Goal: Task Accomplishment & Management: Manage account settings

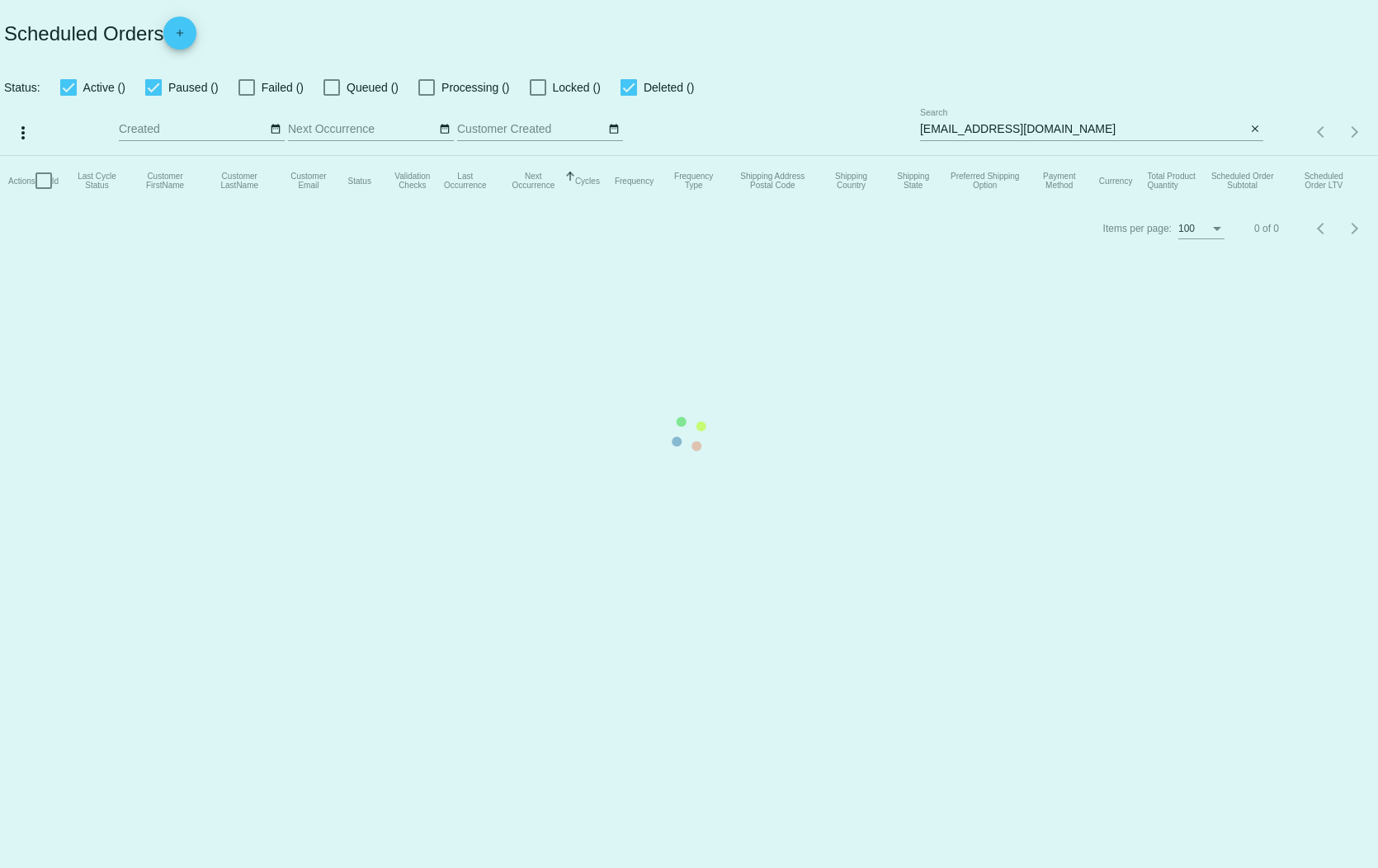
click at [1258, 156] on mat-table "Actions Id Last Cycle Status Customer FirstName Customer LastName Customer Emai…" at bounding box center [689, 181] width 1378 height 49
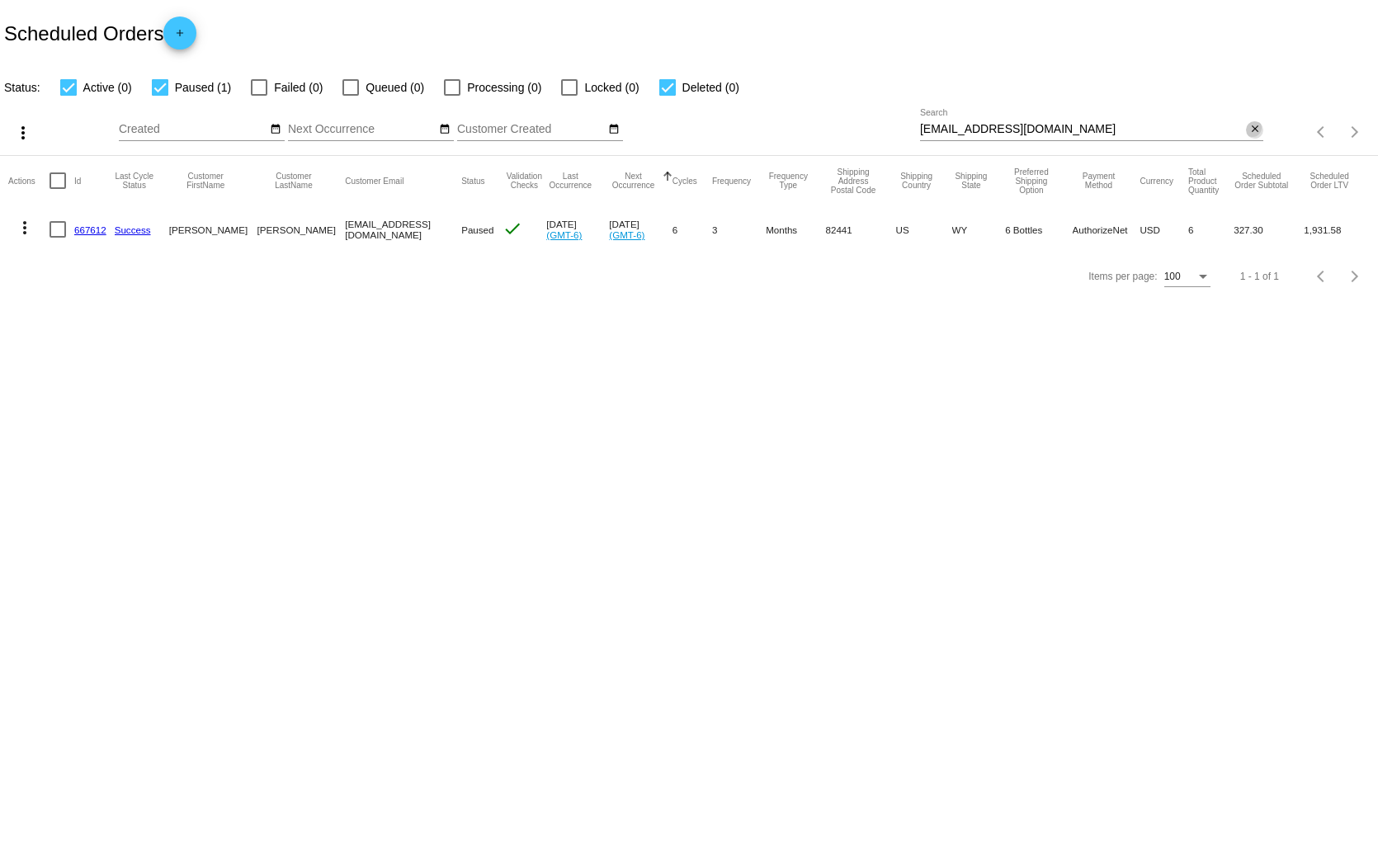
click at [1259, 123] on mat-icon "close" at bounding box center [1255, 130] width 12 height 14
click at [1123, 120] on div "search" at bounding box center [1091, 132] width 343 height 25
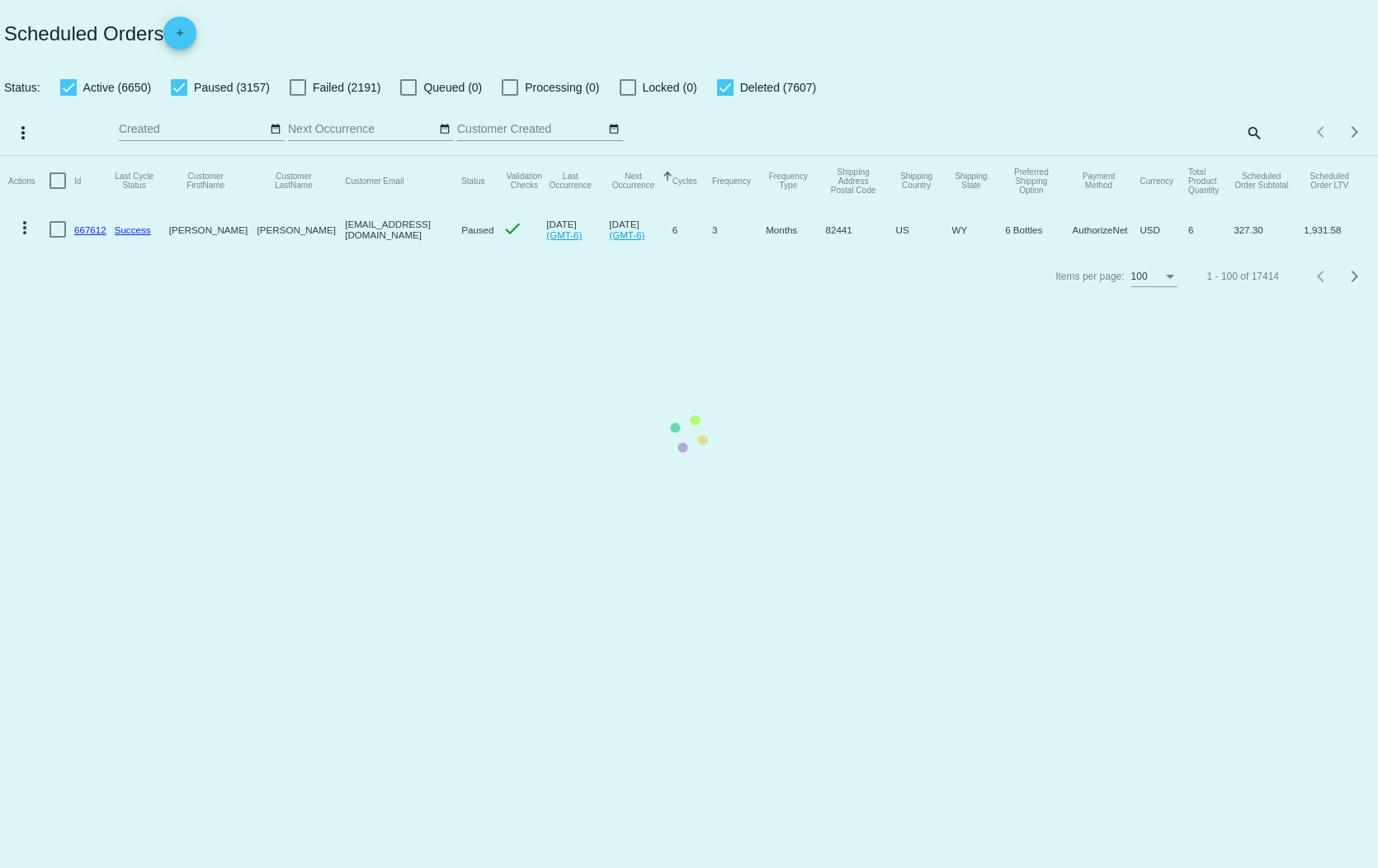
click at [1258, 156] on mat-table "Actions Id Last Cycle Status Customer FirstName Customer LastName Customer Emai…" at bounding box center [689, 204] width 1378 height 97
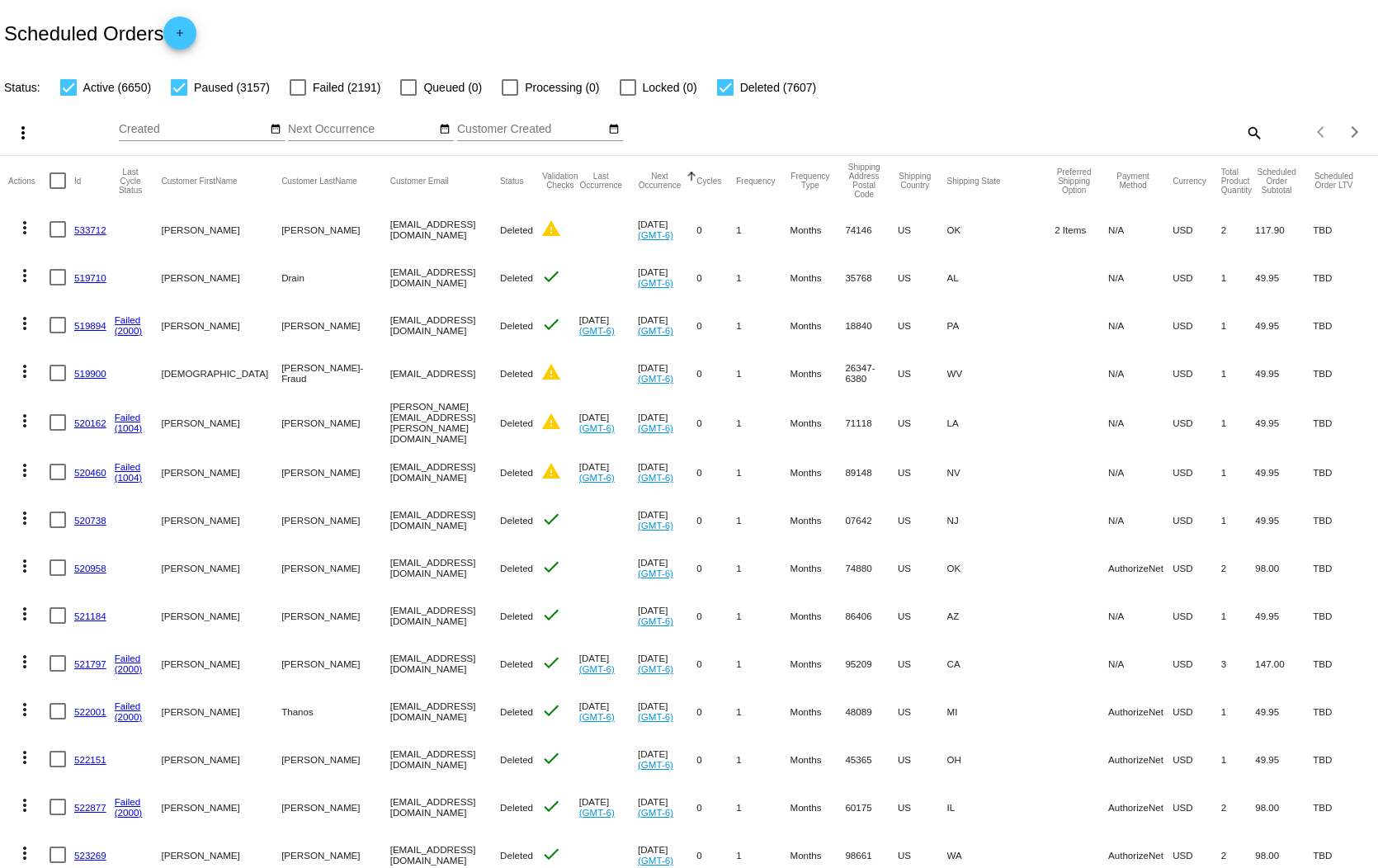
click at [1243, 120] on mat-icon "search" at bounding box center [1252, 132] width 20 height 25
click at [1151, 123] on input "Search" at bounding box center [1091, 130] width 343 height 14
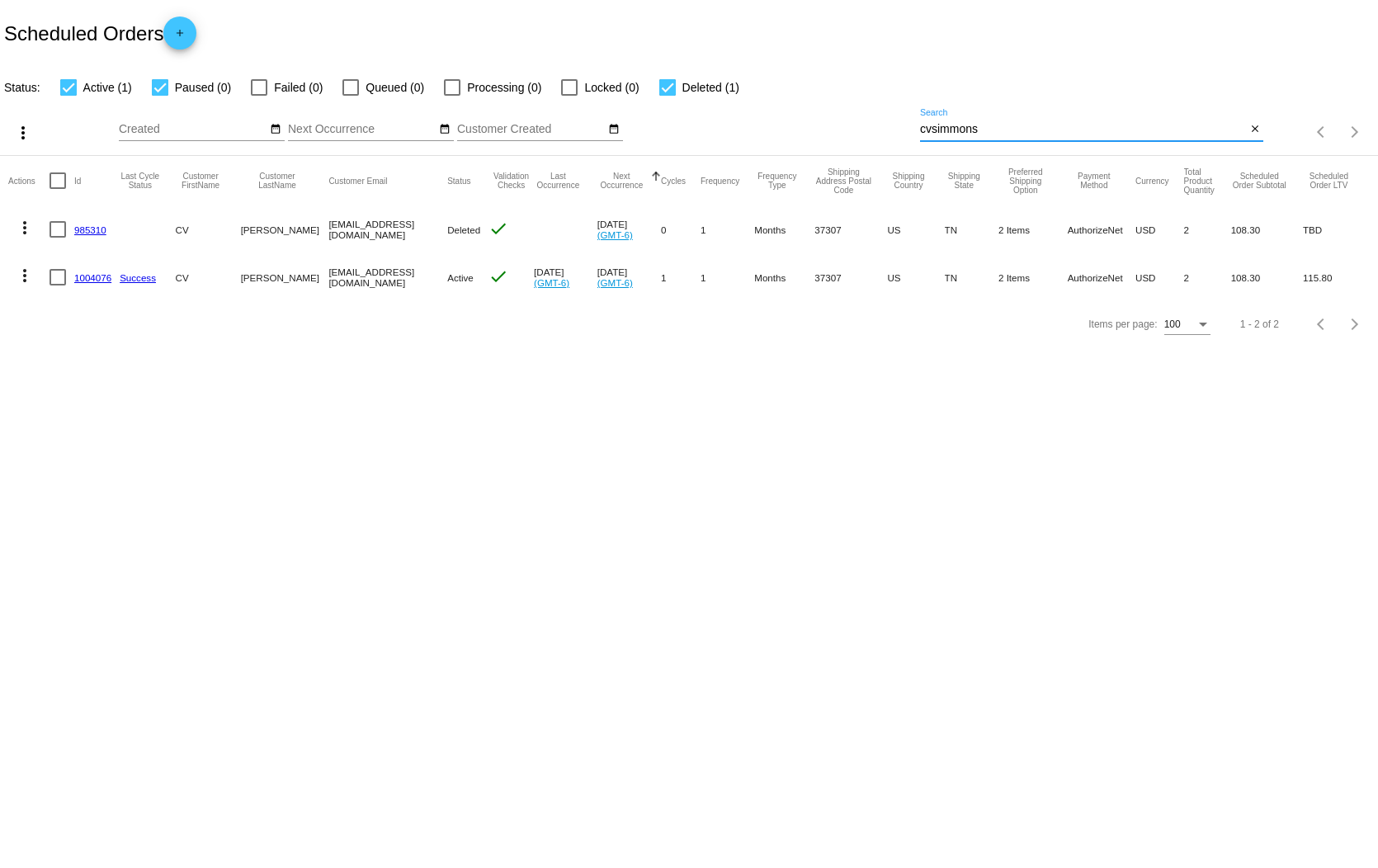
type input "cvsimmons"
click at [19, 265] on mat-icon "more_vert" at bounding box center [25, 275] width 20 height 19
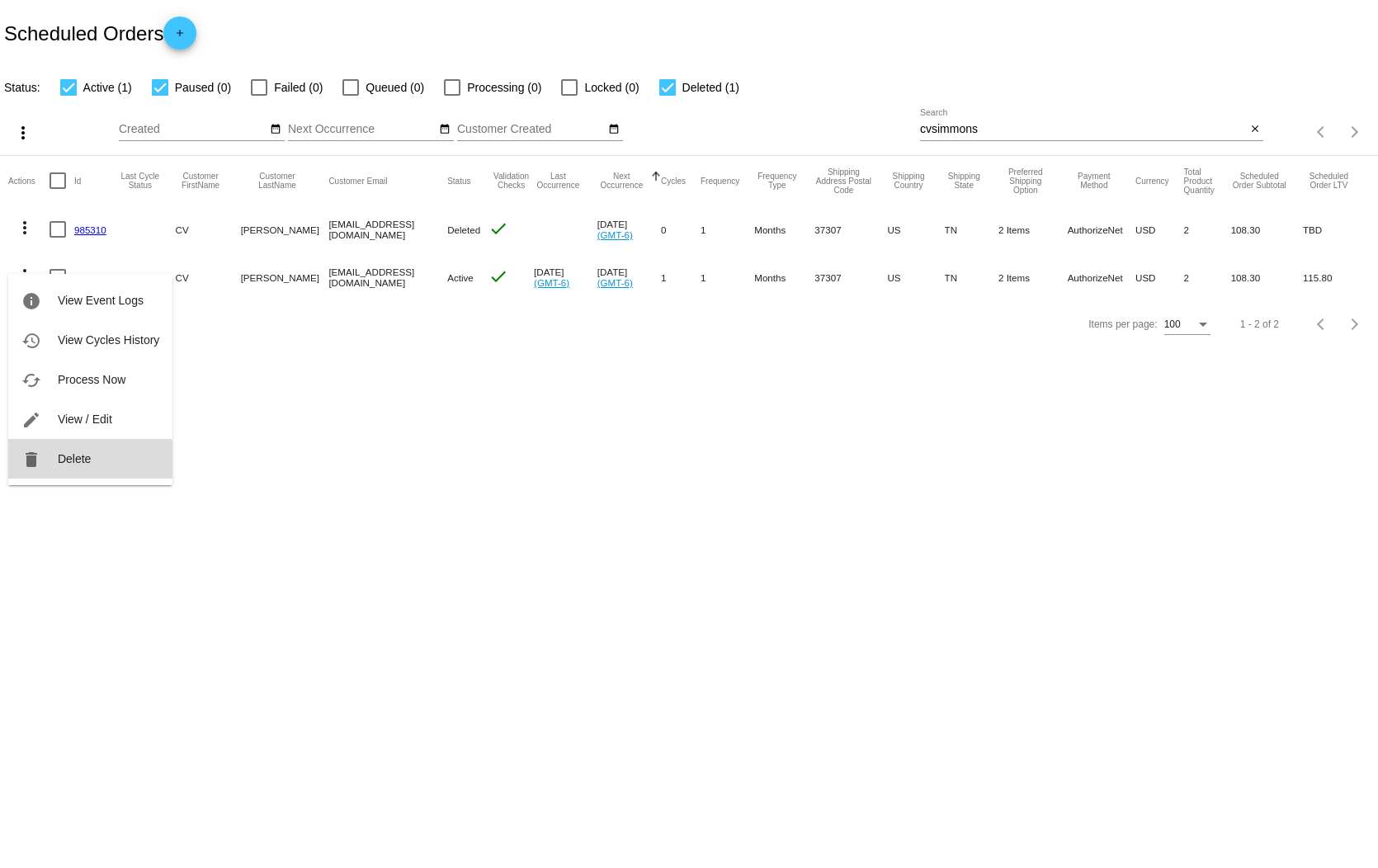
click at [81, 464] on span "Delete" at bounding box center [74, 459] width 33 height 14
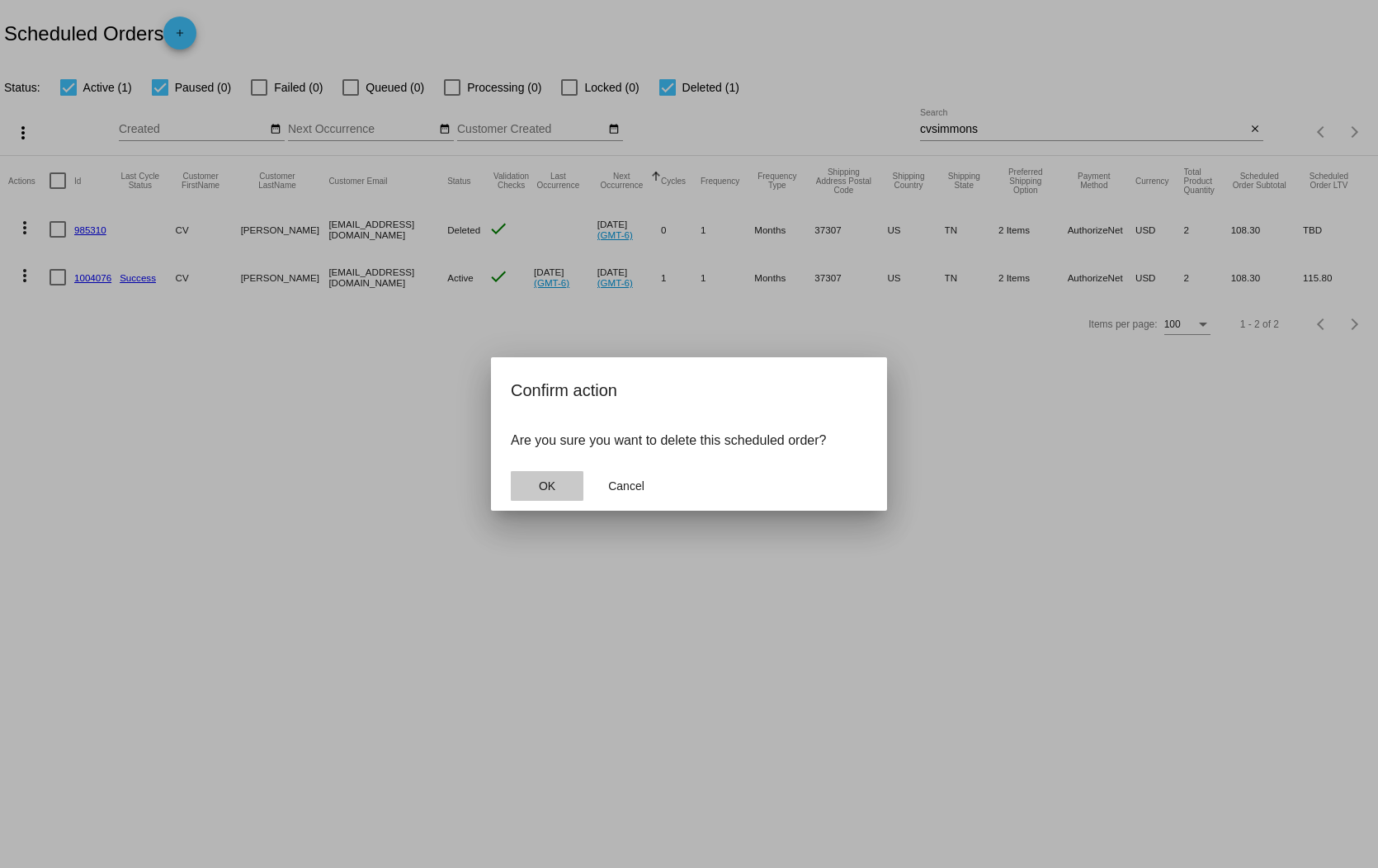
click at [549, 484] on span "OK" at bounding box center [546, 486] width 16 height 14
